Goal: Find specific page/section: Find specific page/section

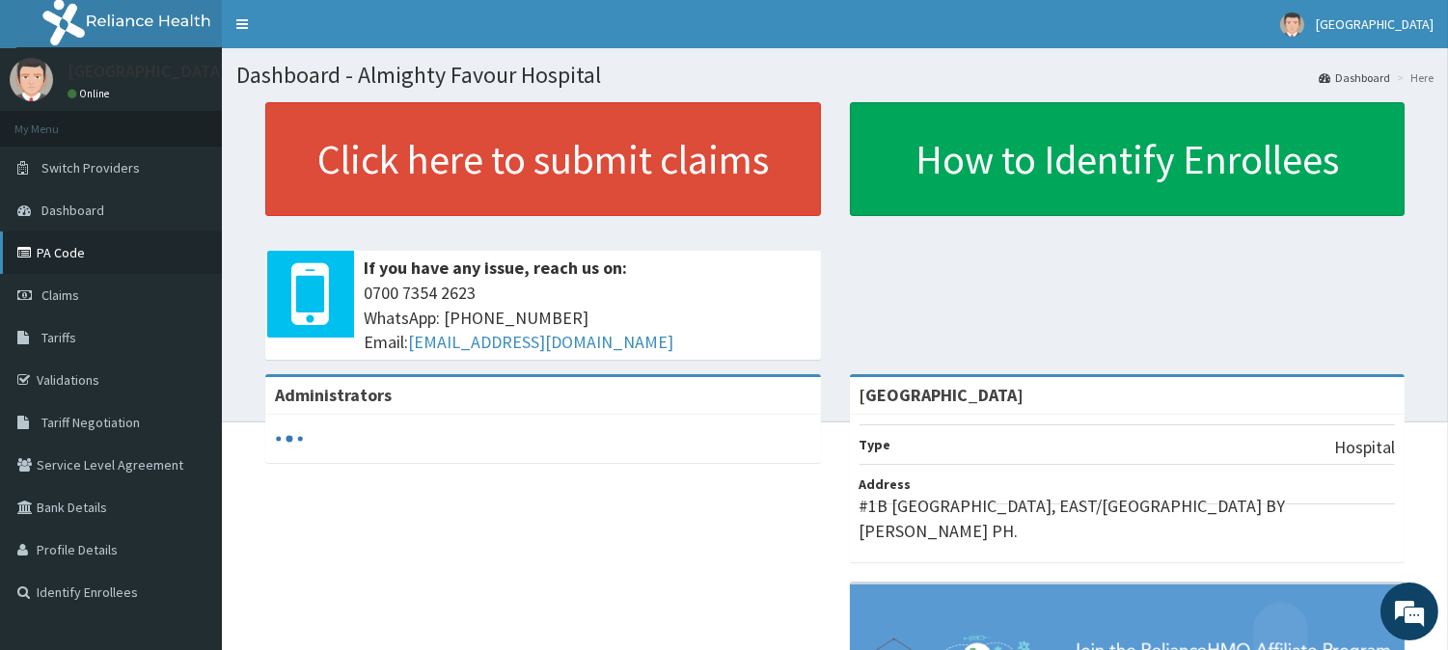
click at [84, 255] on link "PA Code" at bounding box center [111, 252] width 222 height 42
